Goal: Transaction & Acquisition: Book appointment/travel/reservation

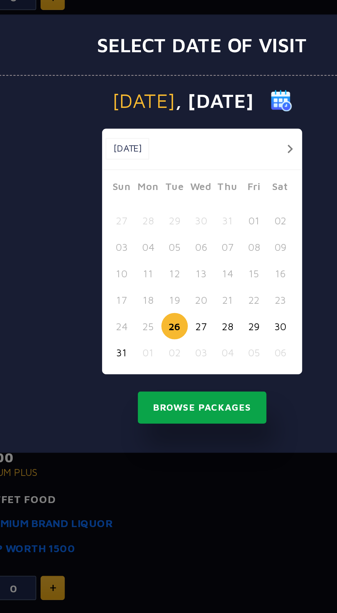
click at [180, 392] on button "Browse Packages" at bounding box center [168, 390] width 62 height 16
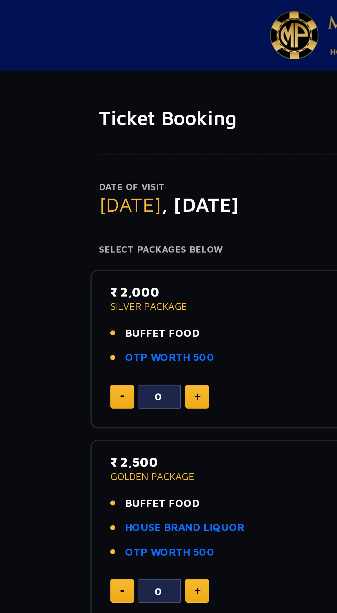
click at [97, 193] on img at bounding box center [96, 192] width 3 height 3
click at [96, 194] on img at bounding box center [96, 192] width 3 height 3
type input "2"
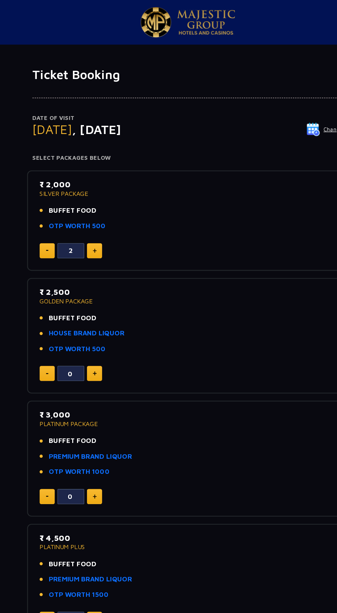
click at [191, 159] on li "BUFFET FOOD" at bounding box center [168, 162] width 228 height 8
click at [196, 164] on li "BUFFET FOOD" at bounding box center [168, 162] width 228 height 8
click at [194, 173] on li "OTP WORTH 500" at bounding box center [168, 174] width 228 height 8
click at [89, 148] on p "SILVER PACKAGE" at bounding box center [168, 149] width 228 height 5
click at [61, 147] on p "SILVER PACKAGE" at bounding box center [168, 149] width 228 height 5
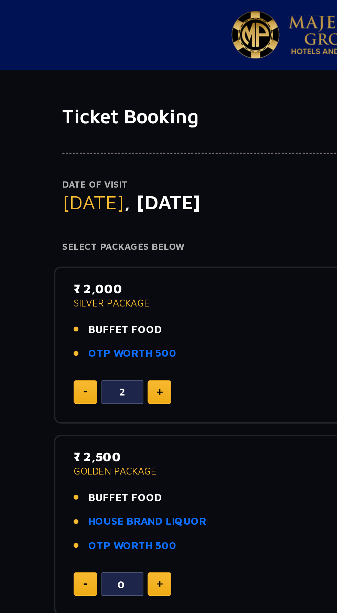
click at [165, 171] on li "OTP WORTH 500" at bounding box center [168, 174] width 228 height 8
